Goal: Information Seeking & Learning: Check status

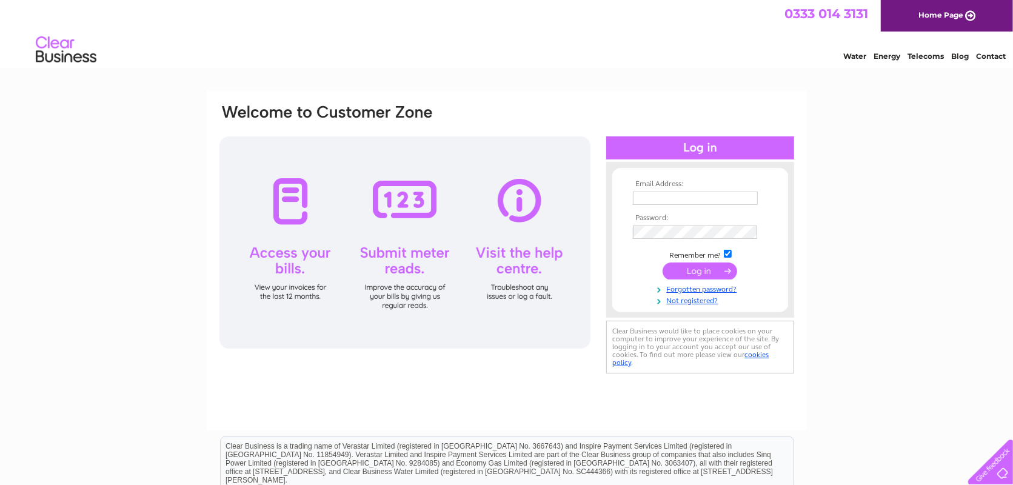
type input "info@bottegacaruso.com"
click at [705, 273] on input "submit" at bounding box center [700, 271] width 75 height 17
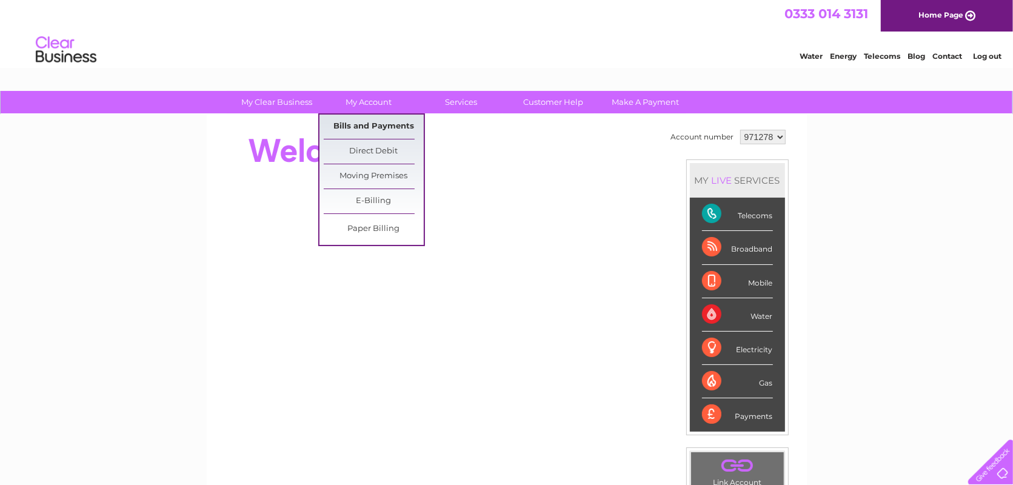
click at [369, 123] on link "Bills and Payments" at bounding box center [374, 127] width 100 height 24
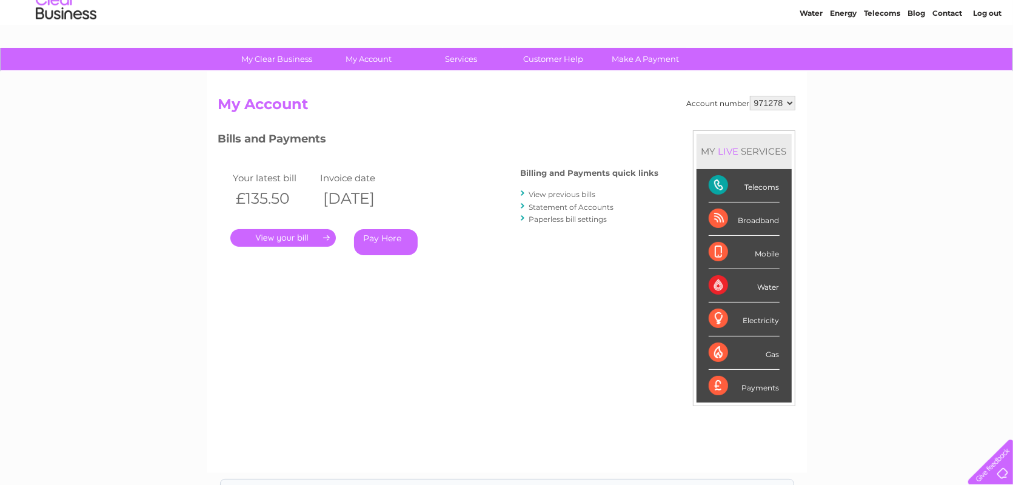
scroll to position [45, 0]
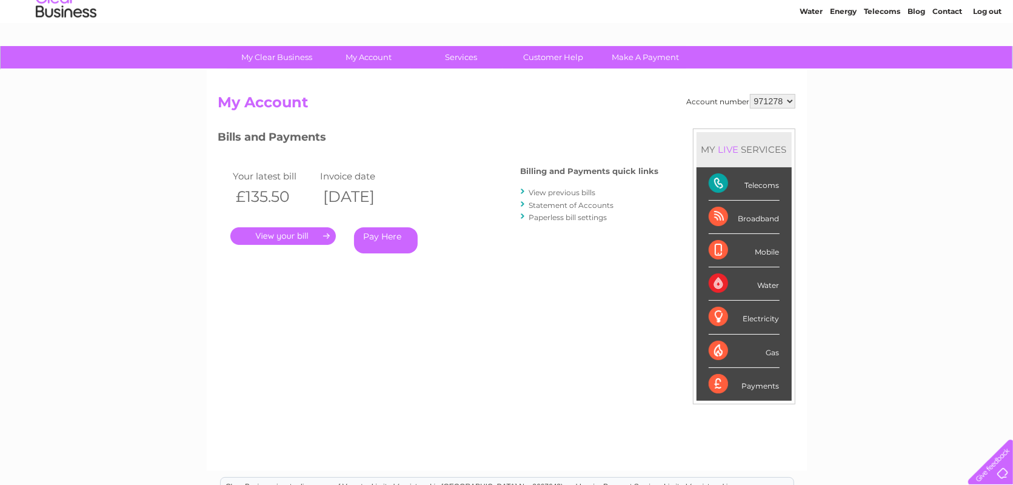
click at [554, 192] on link "View previous bills" at bounding box center [562, 192] width 67 height 9
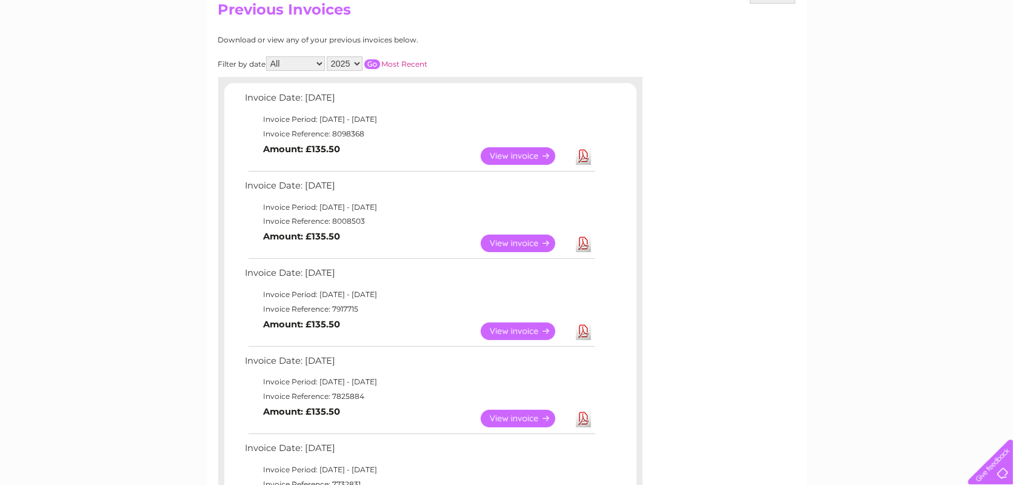
scroll to position [144, 0]
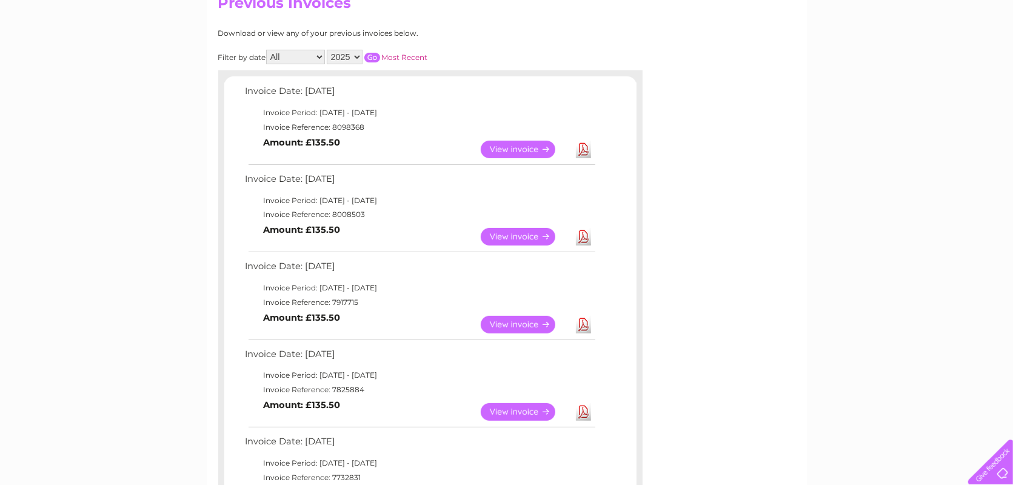
click at [498, 144] on link "View" at bounding box center [525, 150] width 89 height 18
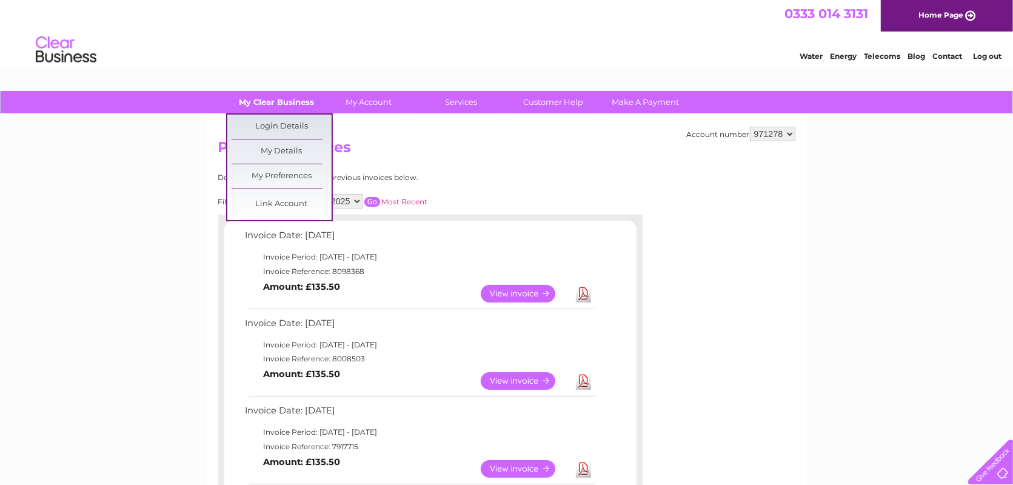
click at [273, 100] on link "My Clear Business" at bounding box center [277, 102] width 100 height 22
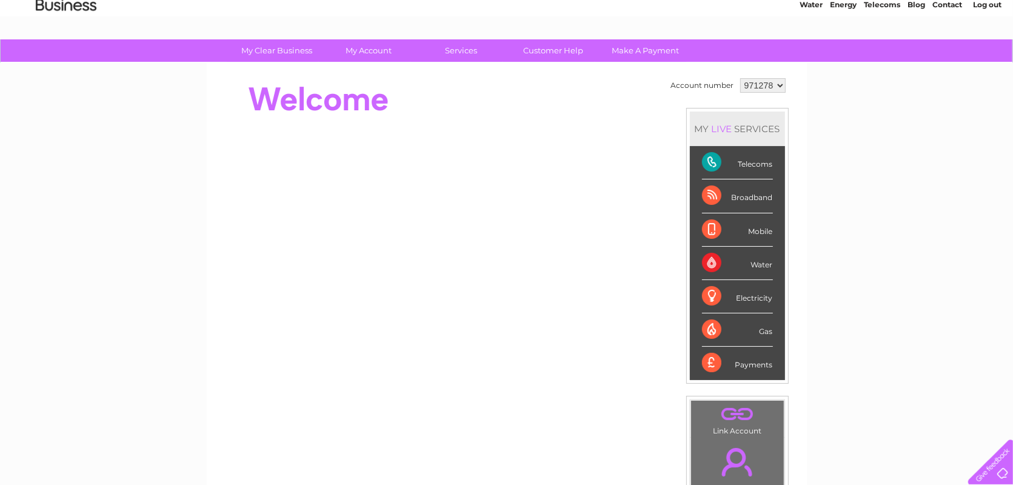
scroll to position [64, 0]
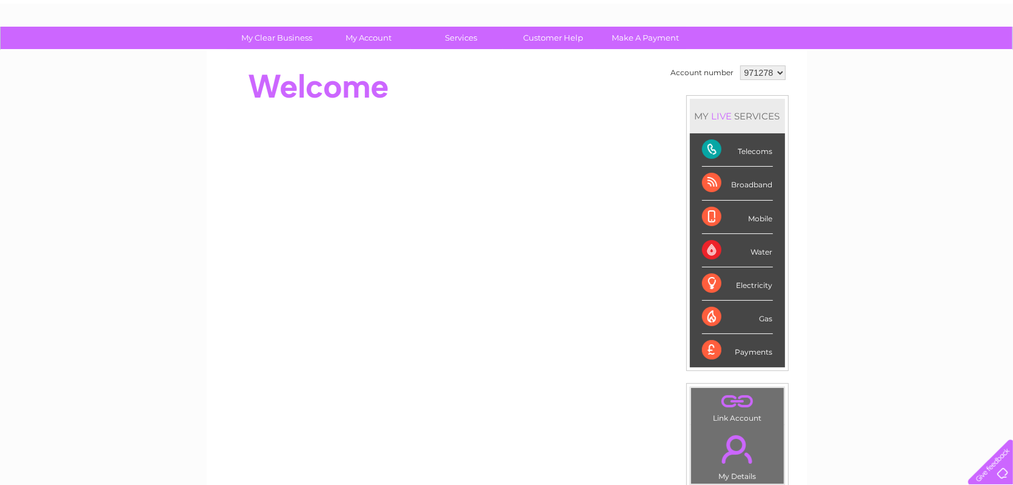
click at [753, 181] on div "Broadband" at bounding box center [737, 183] width 71 height 33
click at [709, 176] on div "Broadband" at bounding box center [737, 183] width 71 height 33
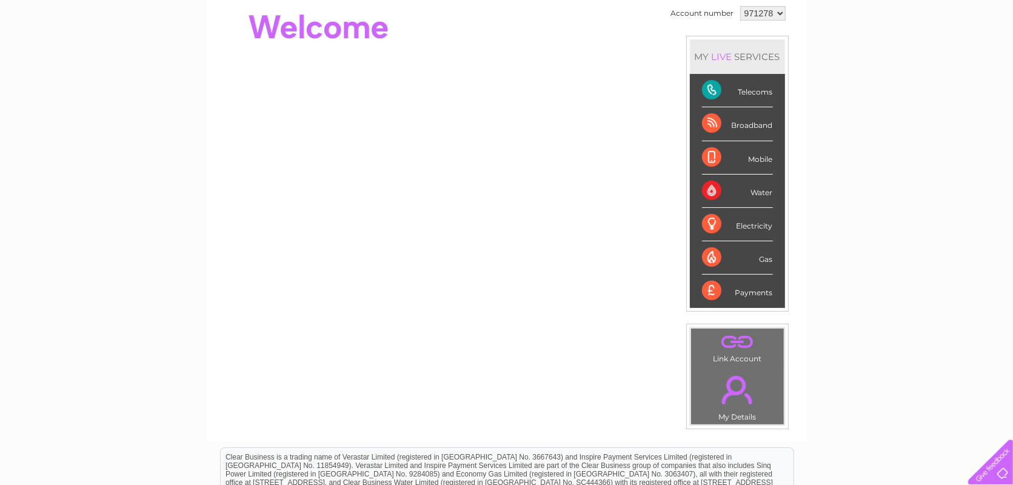
scroll to position [125, 0]
click at [731, 380] on link "." at bounding box center [737, 388] width 87 height 42
click at [748, 119] on div "Broadband" at bounding box center [737, 122] width 71 height 33
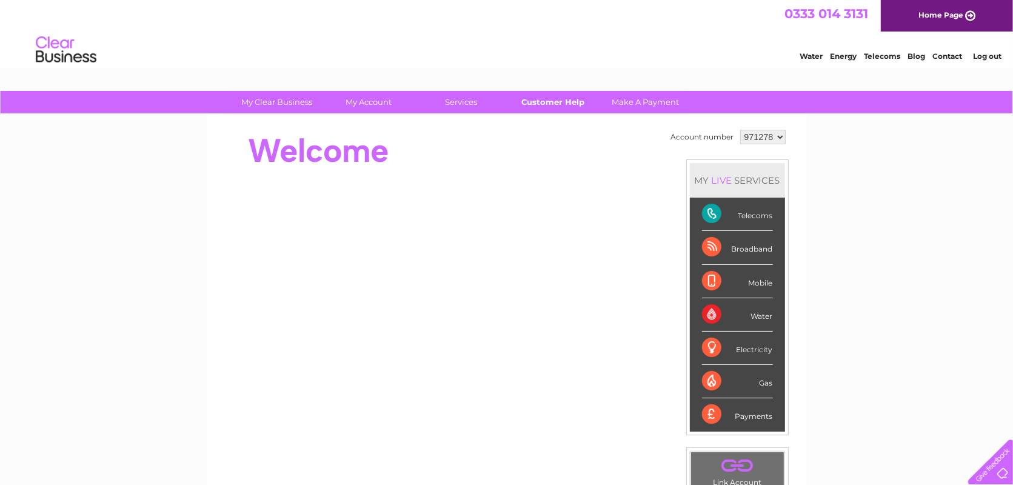
click at [547, 92] on link "Customer Help" at bounding box center [553, 102] width 100 height 22
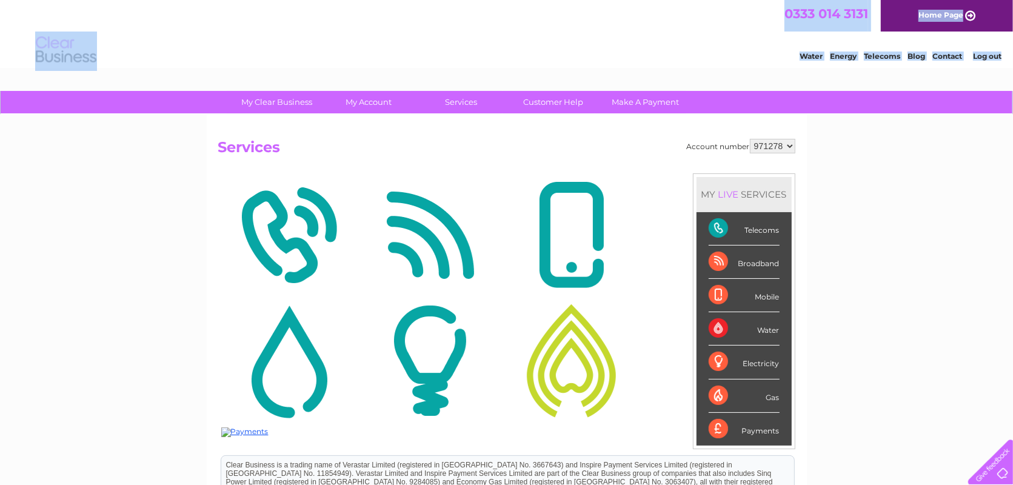
drag, startPoint x: 0, startPoint y: 0, endPoint x: 264, endPoint y: 101, distance: 283.1
click at [264, 71] on html "0333 014 3131 Home Page Water Energy Telecoms Blog Contact Log out" at bounding box center [506, 35] width 1013 height 71
drag, startPoint x: 264, startPoint y: 101, endPoint x: 213, endPoint y: 58, distance: 67.1
click at [213, 58] on div "Water Energy Telecoms Blog Contact Log out" at bounding box center [506, 51] width 1013 height 39
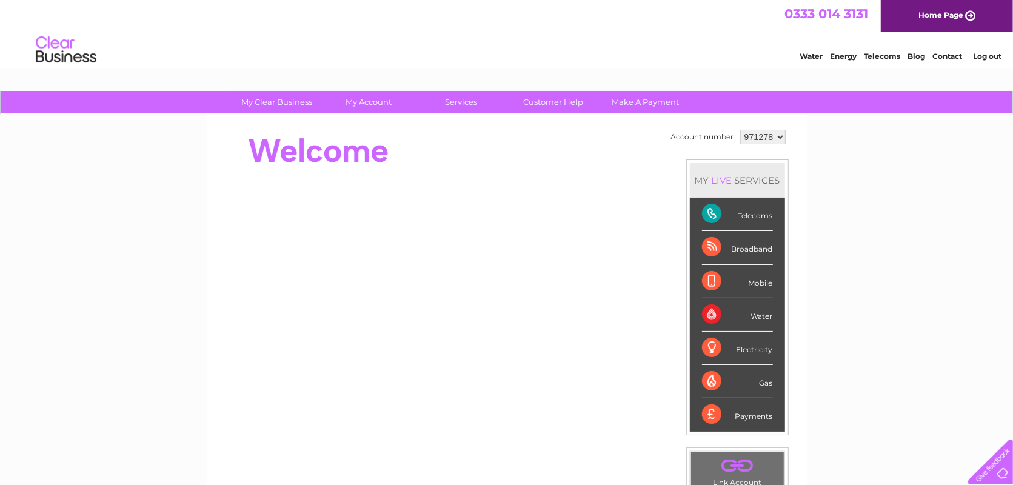
drag, startPoint x: 773, startPoint y: 134, endPoint x: 730, endPoint y: 134, distance: 43.0
click at [730, 134] on tr "Account number 971278" at bounding box center [728, 137] width 121 height 21
click at [563, 104] on link "Customer Help" at bounding box center [553, 102] width 100 height 22
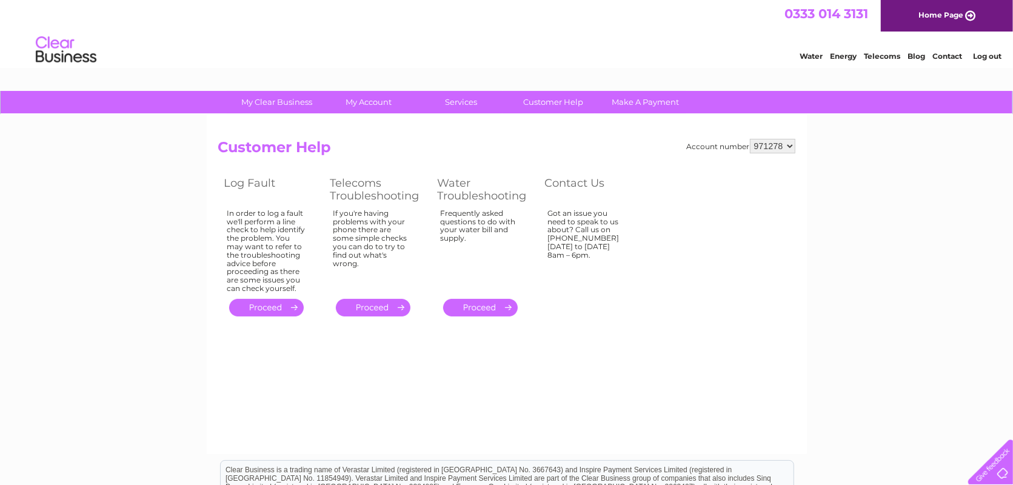
click at [1002, 470] on div at bounding box center [988, 460] width 50 height 50
click at [59, 53] on img at bounding box center [66, 50] width 62 height 37
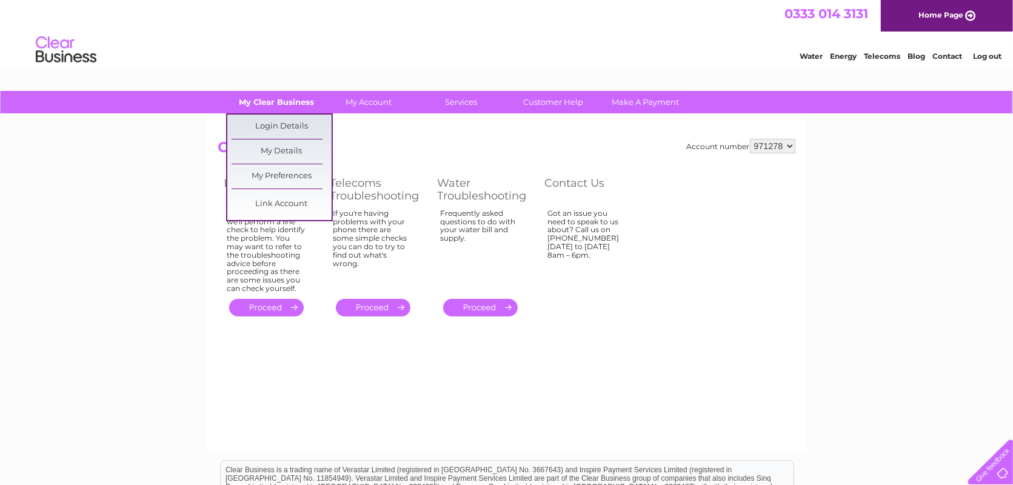
click at [261, 93] on link "My Clear Business" at bounding box center [277, 102] width 100 height 22
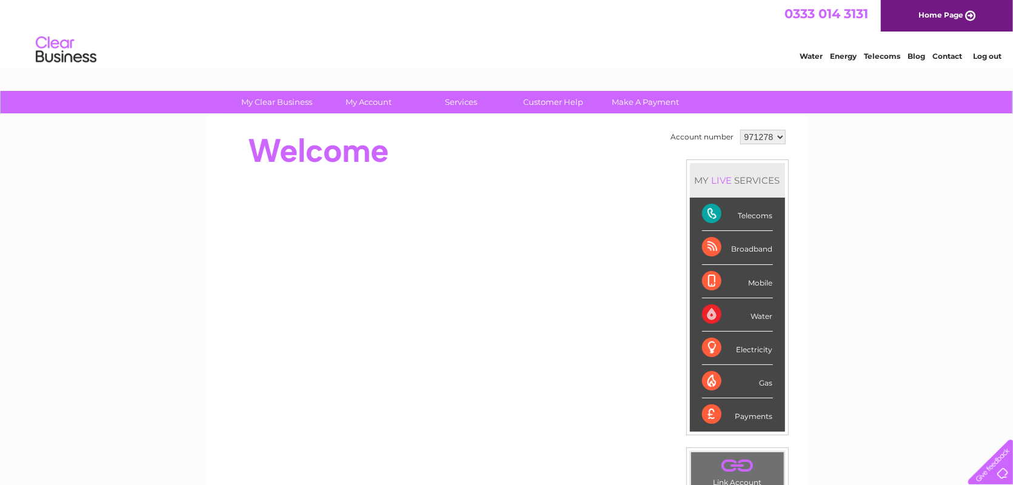
click at [997, 470] on div at bounding box center [988, 460] width 50 height 50
click at [840, 184] on div "My Clear Business Login Details My Details My Preferences Link Account My Accou…" at bounding box center [506, 431] width 1013 height 681
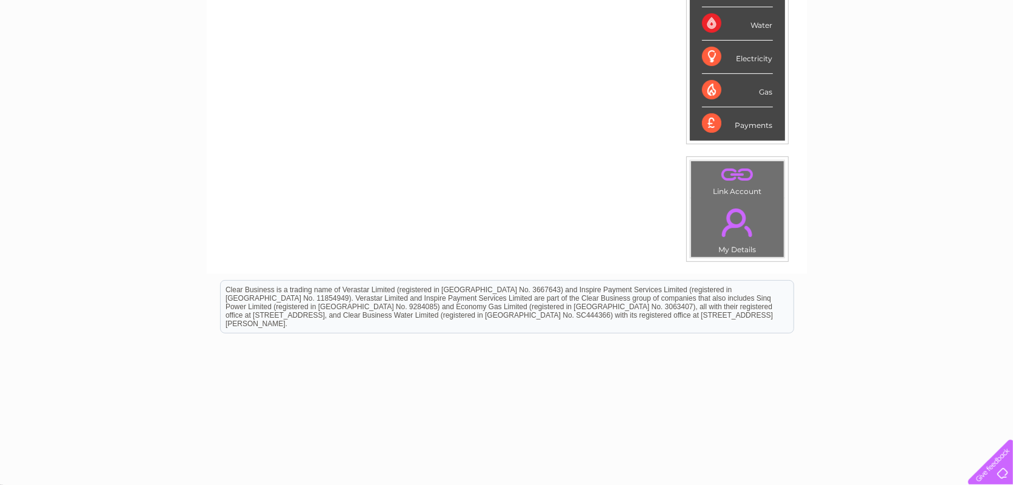
click at [994, 470] on div at bounding box center [988, 460] width 50 height 50
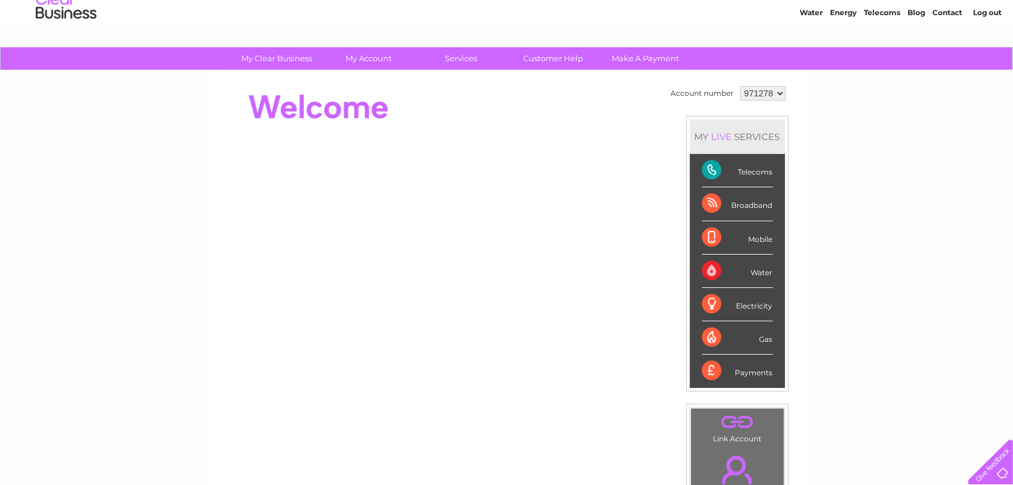
scroll to position [0, 0]
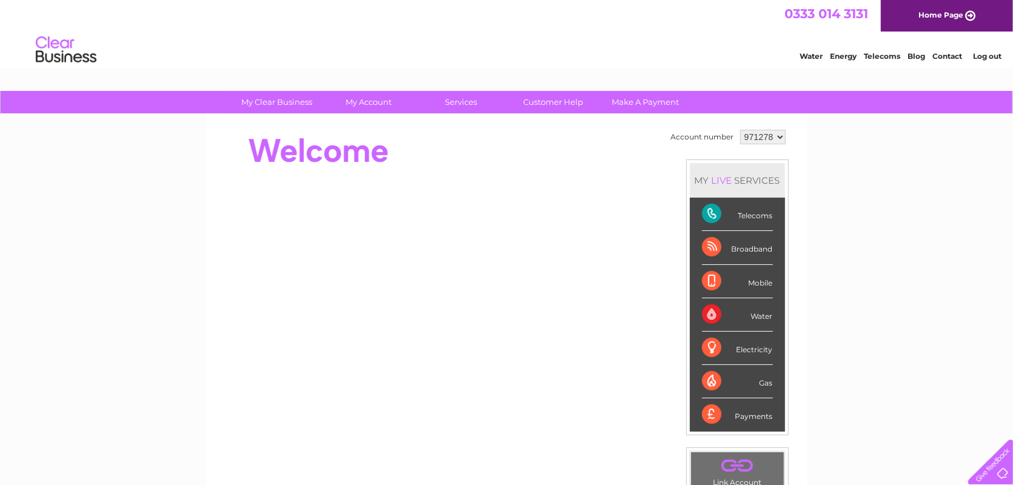
click at [959, 56] on link "Contact" at bounding box center [947, 56] width 30 height 9
